Goal: Task Accomplishment & Management: Complete application form

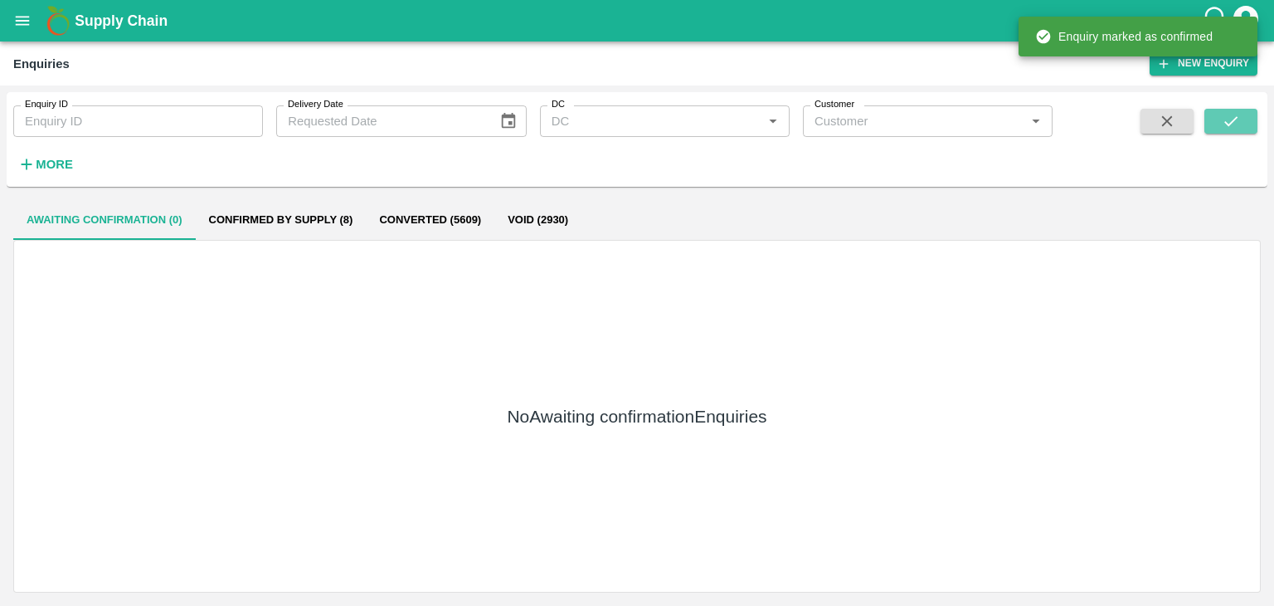
click at [1223, 120] on icon "submit" at bounding box center [1231, 121] width 18 height 18
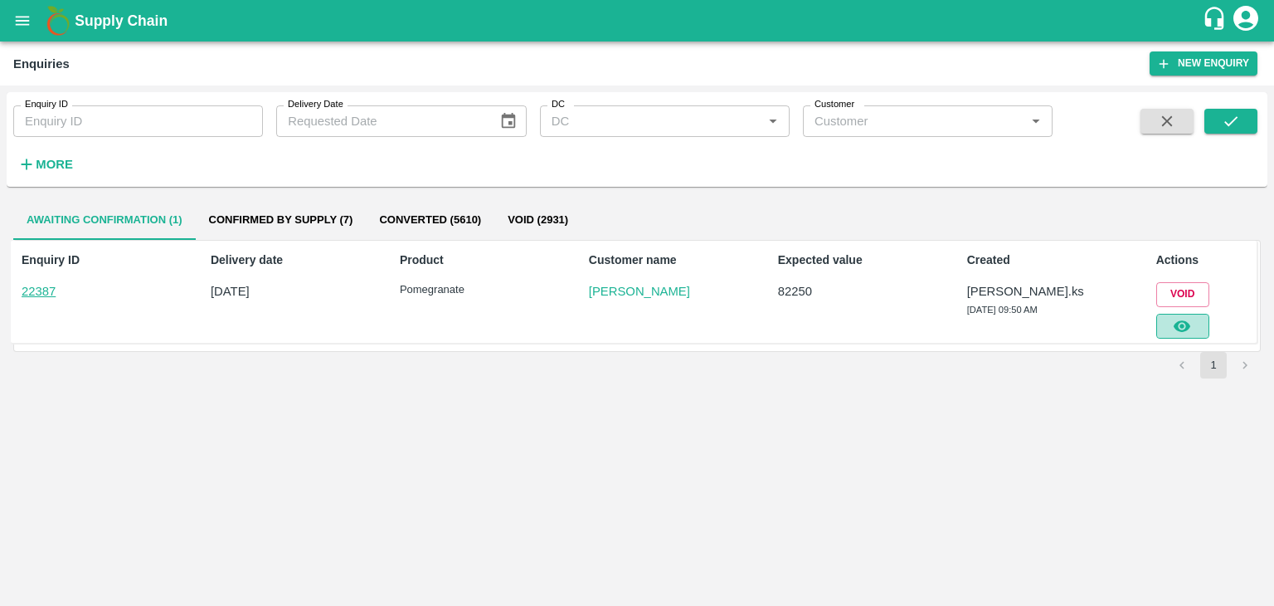
click at [1194, 330] on button "button" at bounding box center [1182, 326] width 53 height 25
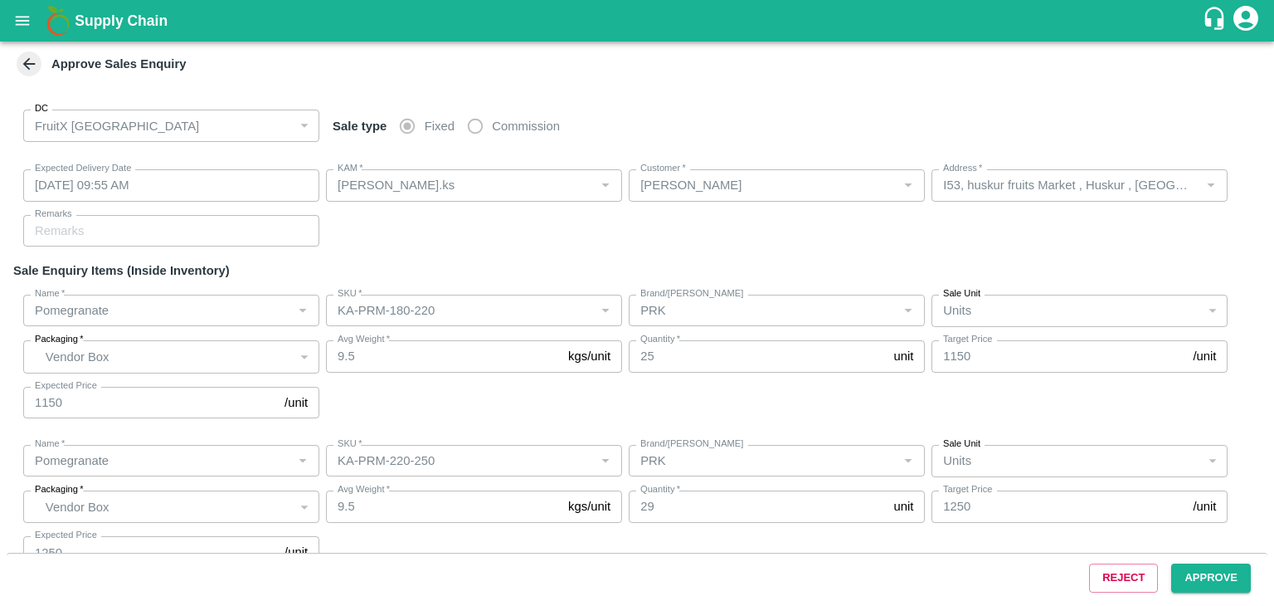
type input "13/10/2025 09:55 AM"
type input "Srinivasa.ks"
type input "[PERSON_NAME]"
type input "I53, huskur fruits Market , Huskur , [GEOGRAPHIC_DATA] , [GEOGRAPHIC_DATA] ([GE…"
type input "Pomegranate"
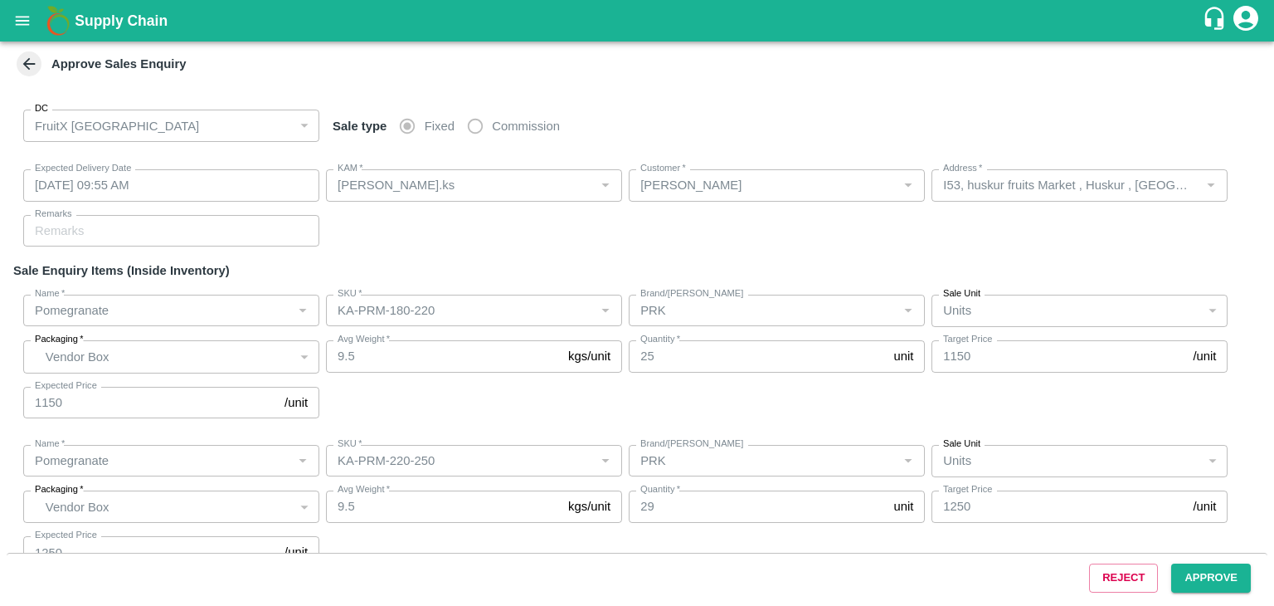
type input "KA-PRM-180-220"
type input "PRK"
type input "Pomegranate"
type input "KA-PRM-220-250"
type input "PRK"
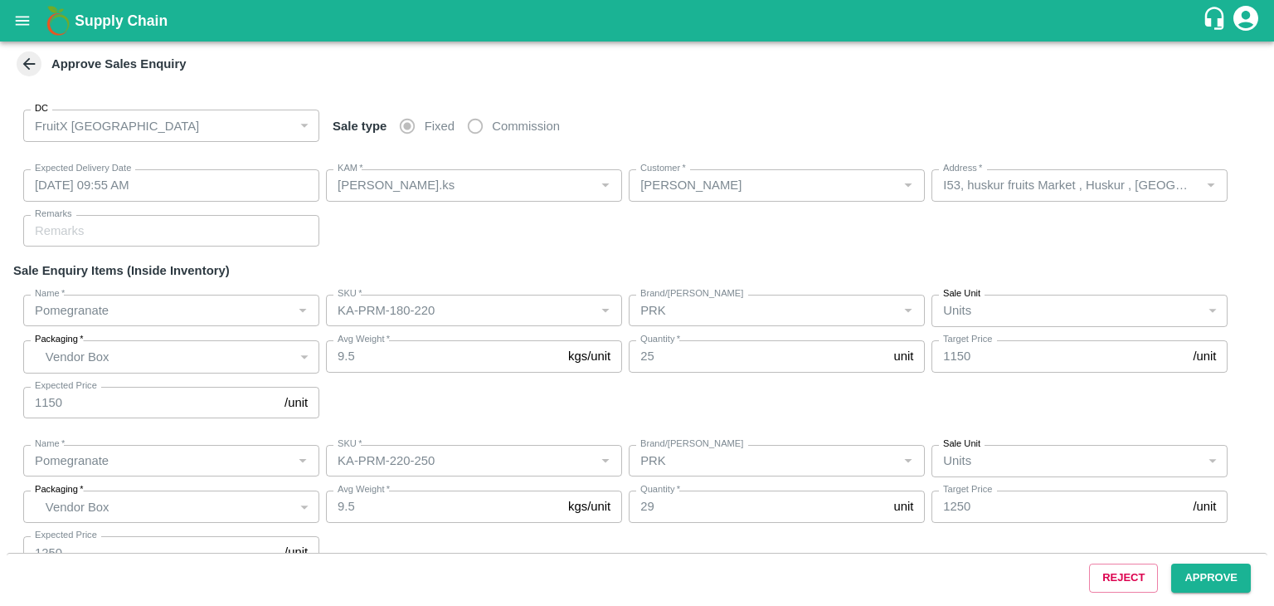
type input "Pomegranate"
type input "KA-SUPR-180++"
type input "PRK"
type input "Others"
type input "Pomegranate"
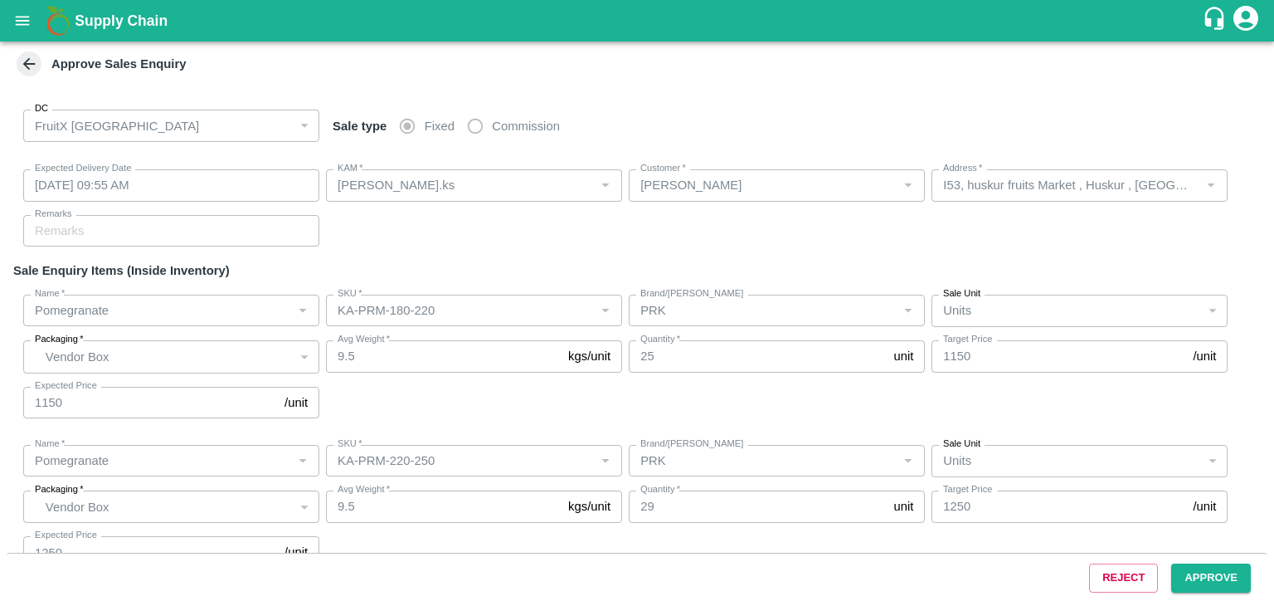
type input "KA-SUPR-180++"
type input "PRK"
click at [1192, 575] on button "Approve" at bounding box center [1211, 577] width 80 height 29
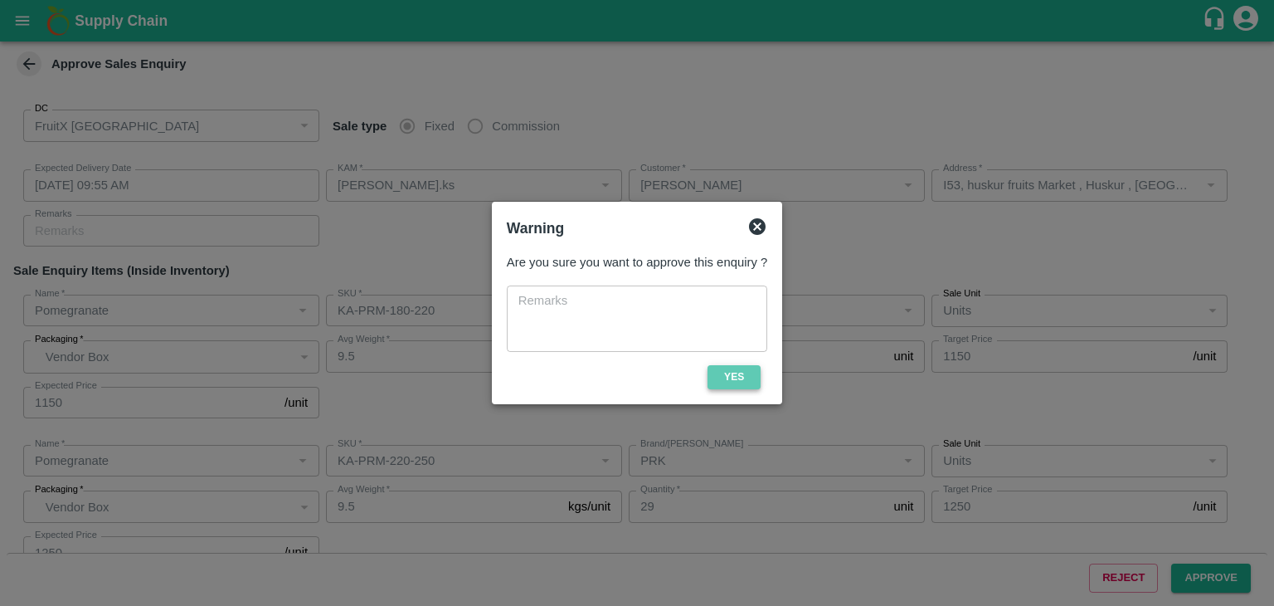
click at [749, 382] on button "Yes" at bounding box center [734, 377] width 53 height 24
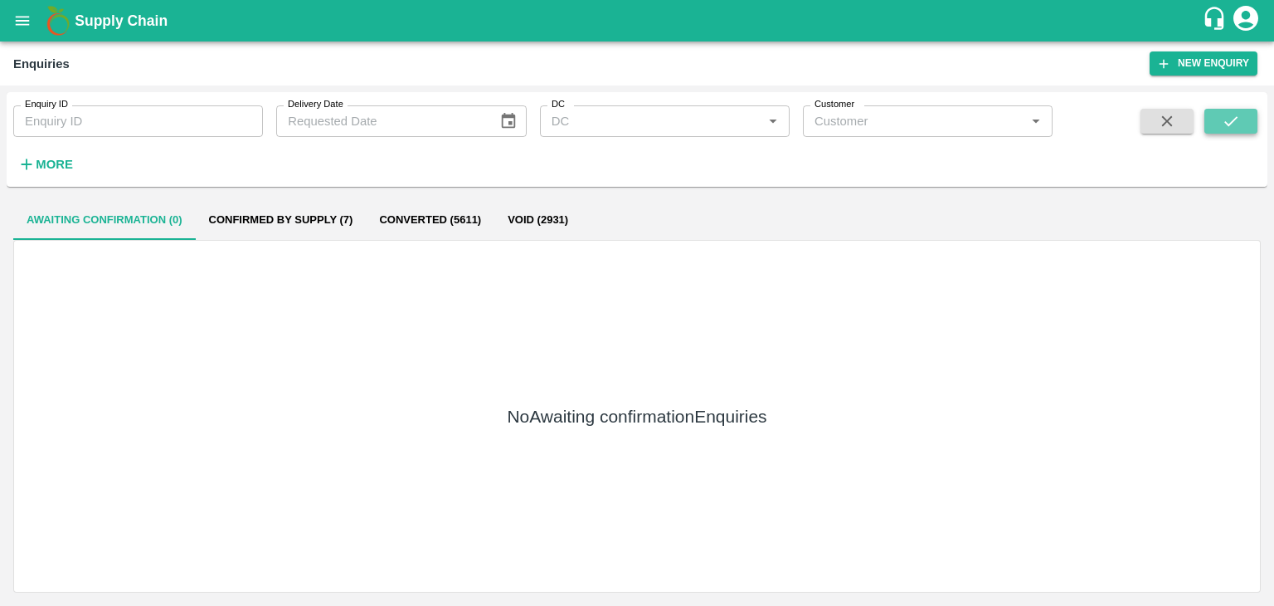
click at [1244, 129] on button "submit" at bounding box center [1231, 121] width 53 height 25
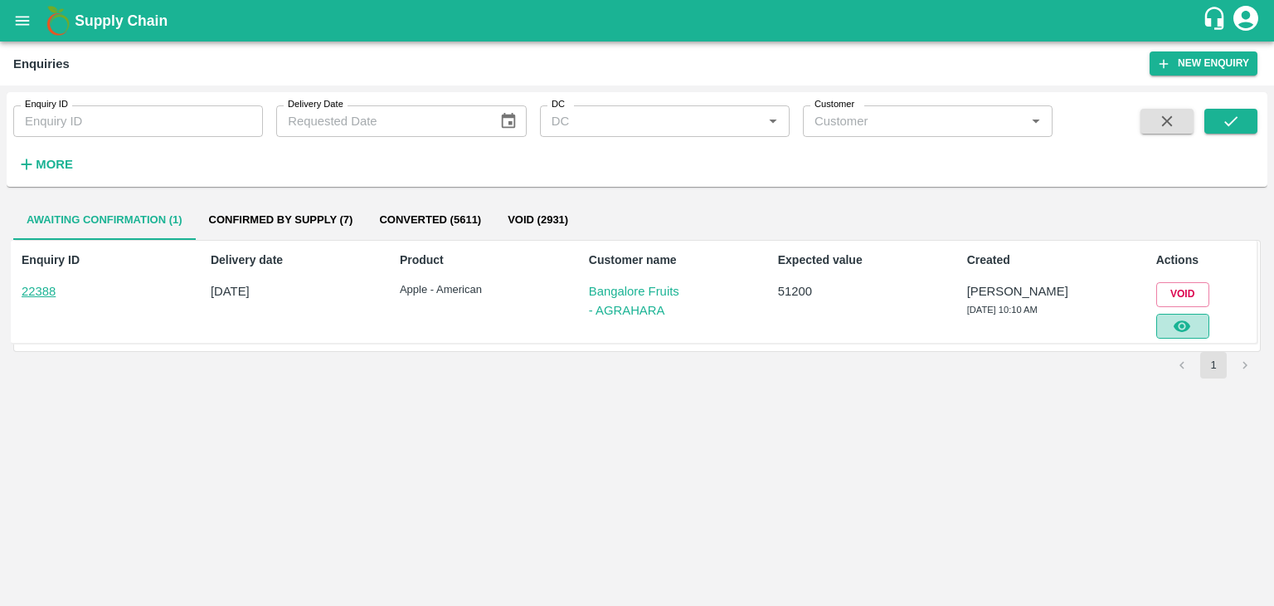
click at [1190, 322] on icon "button" at bounding box center [1182, 326] width 18 height 18
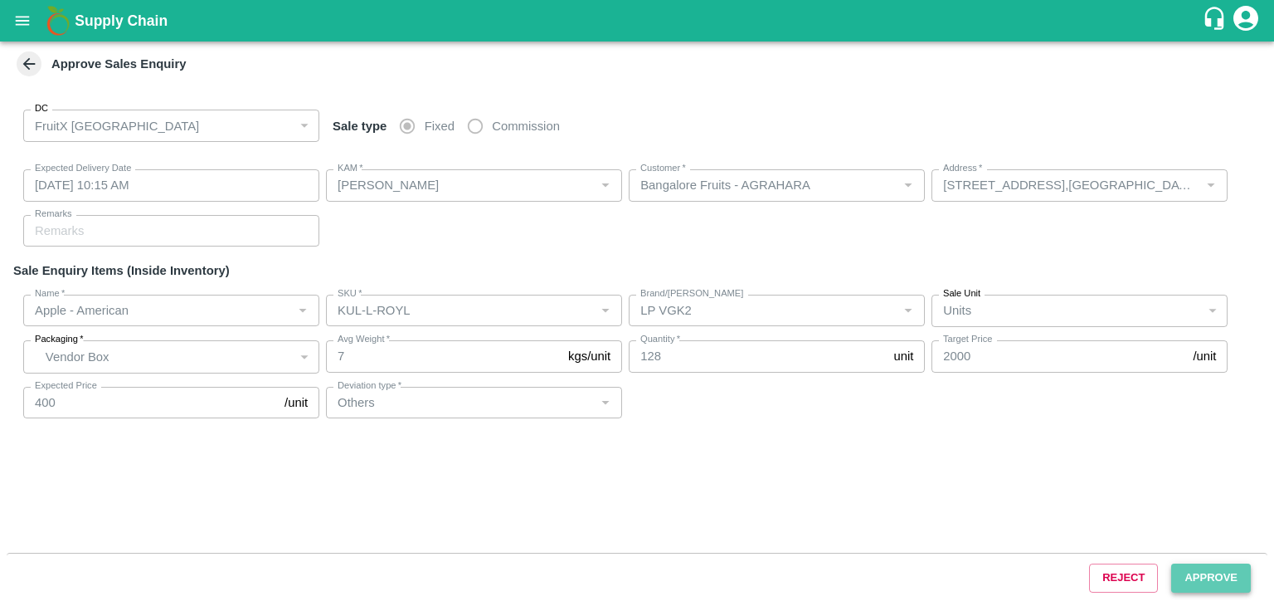
click at [1193, 577] on button "Approve" at bounding box center [1211, 577] width 80 height 29
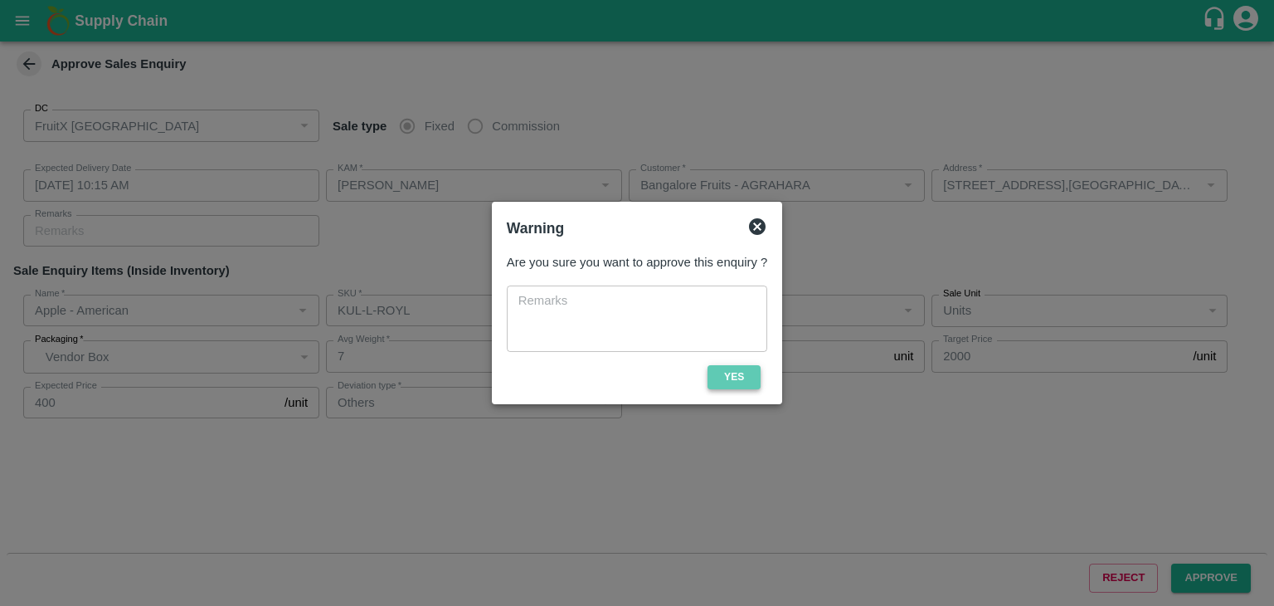
click at [747, 379] on button "Yes" at bounding box center [734, 377] width 53 height 24
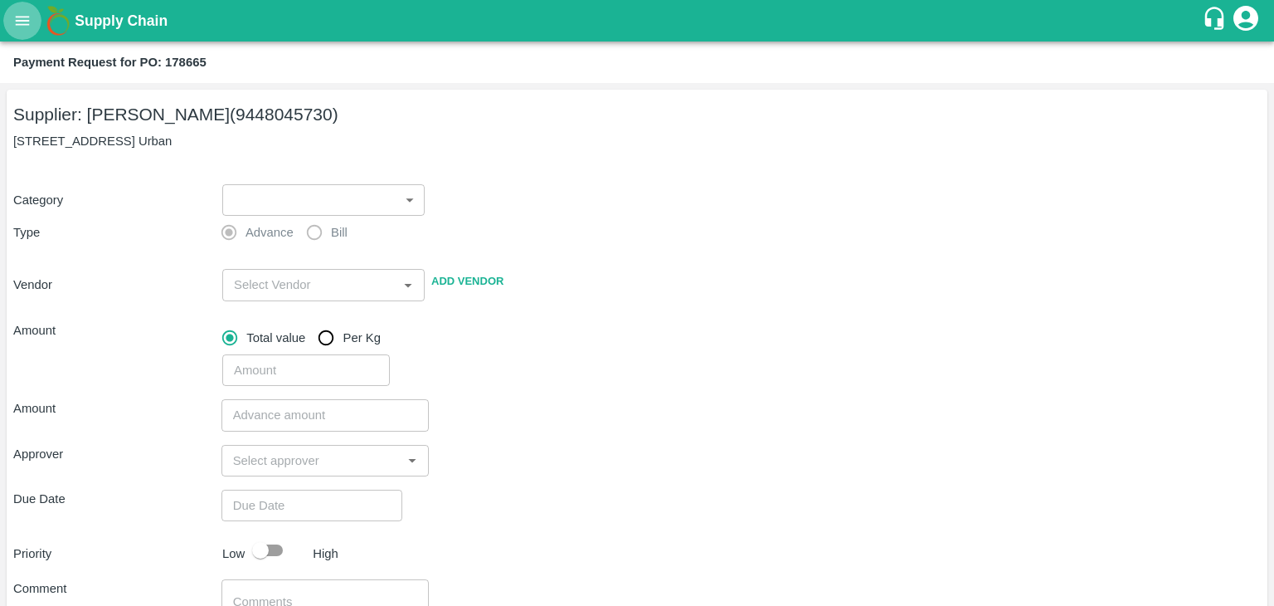
click at [27, 35] on button "open drawer" at bounding box center [22, 21] width 38 height 38
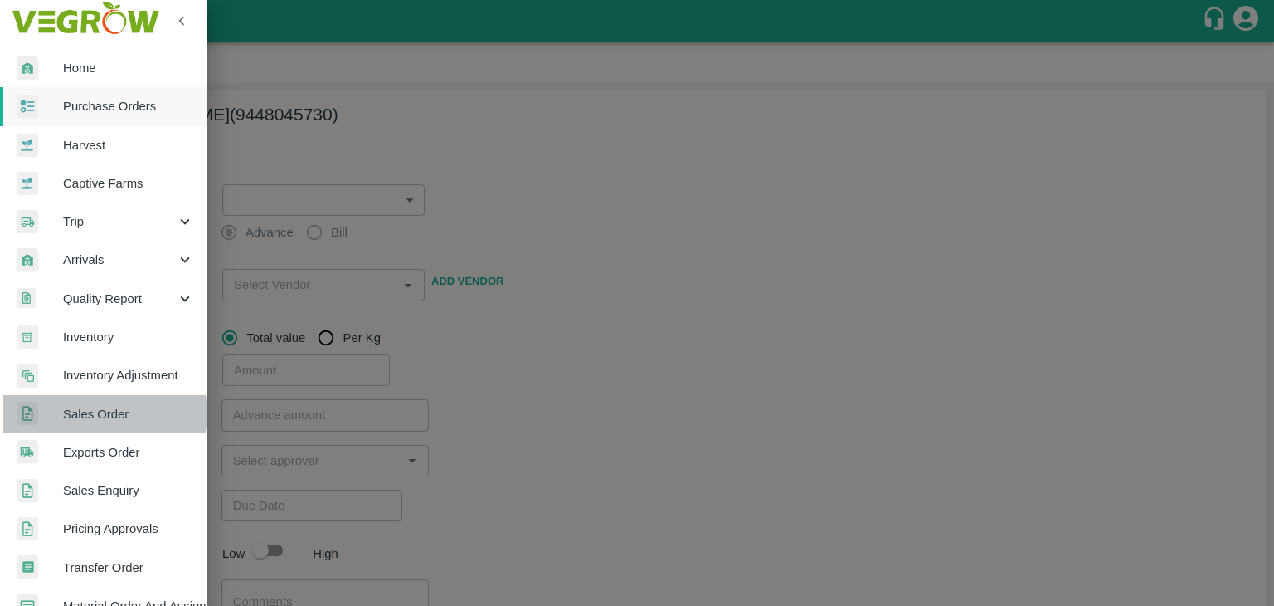
click at [103, 412] on span "Sales Order" at bounding box center [128, 414] width 131 height 18
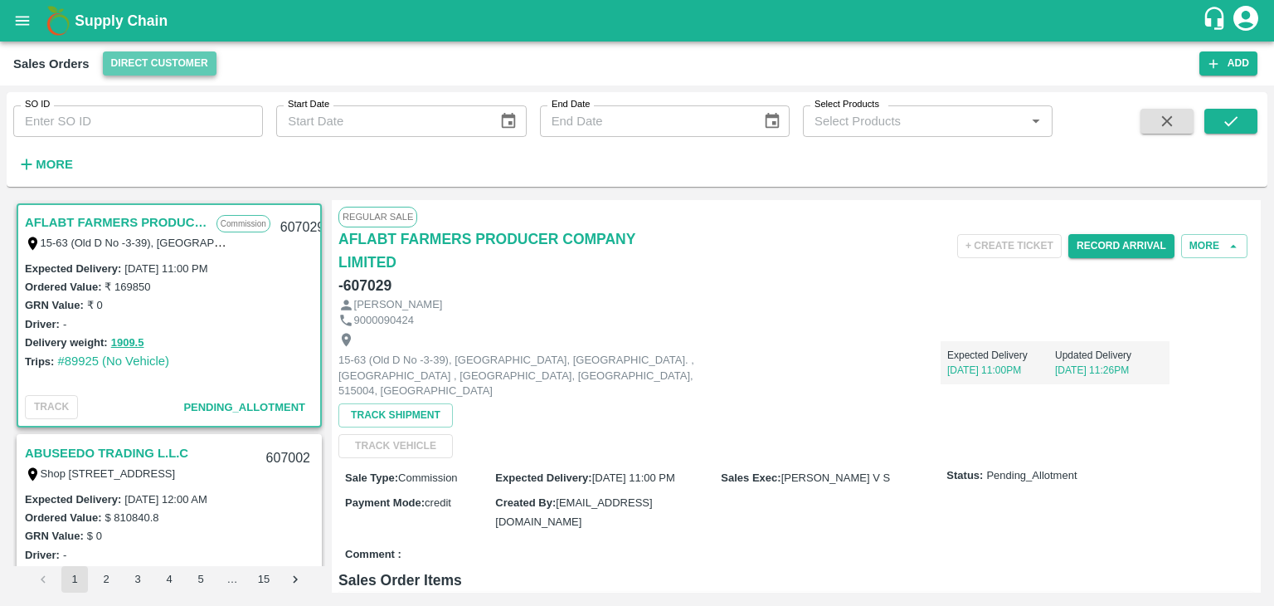
click at [127, 57] on button "Direct Customer" at bounding box center [160, 63] width 114 height 24
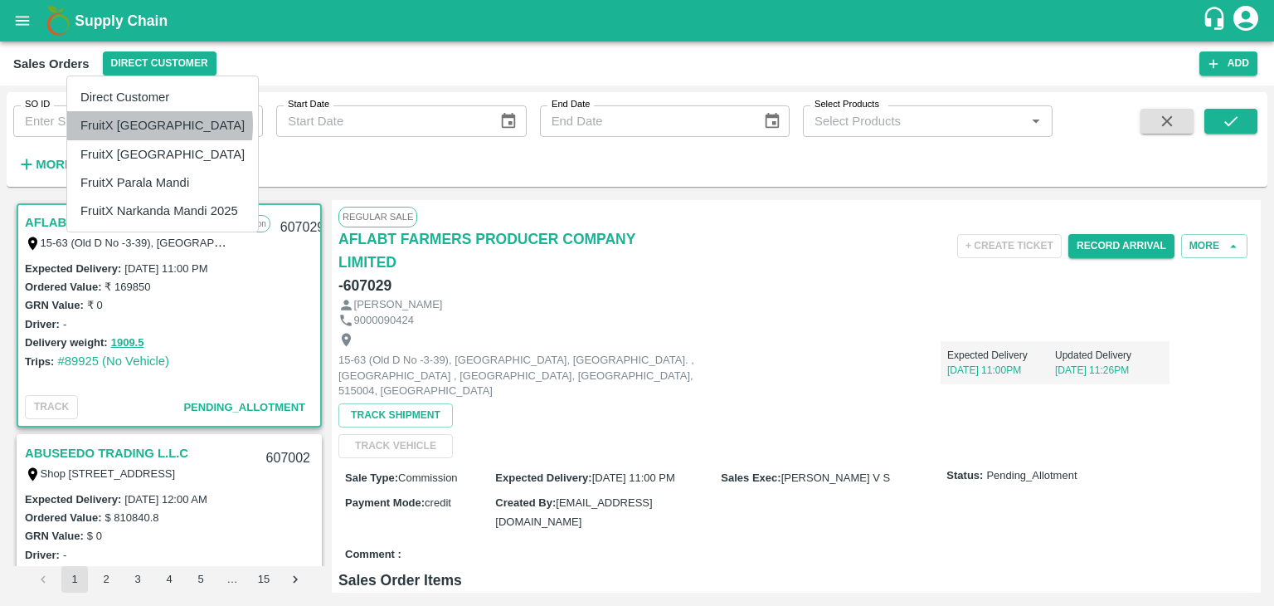
click at [144, 124] on li "FruitX [GEOGRAPHIC_DATA]" at bounding box center [162, 125] width 191 height 28
